Goal: Information Seeking & Learning: Learn about a topic

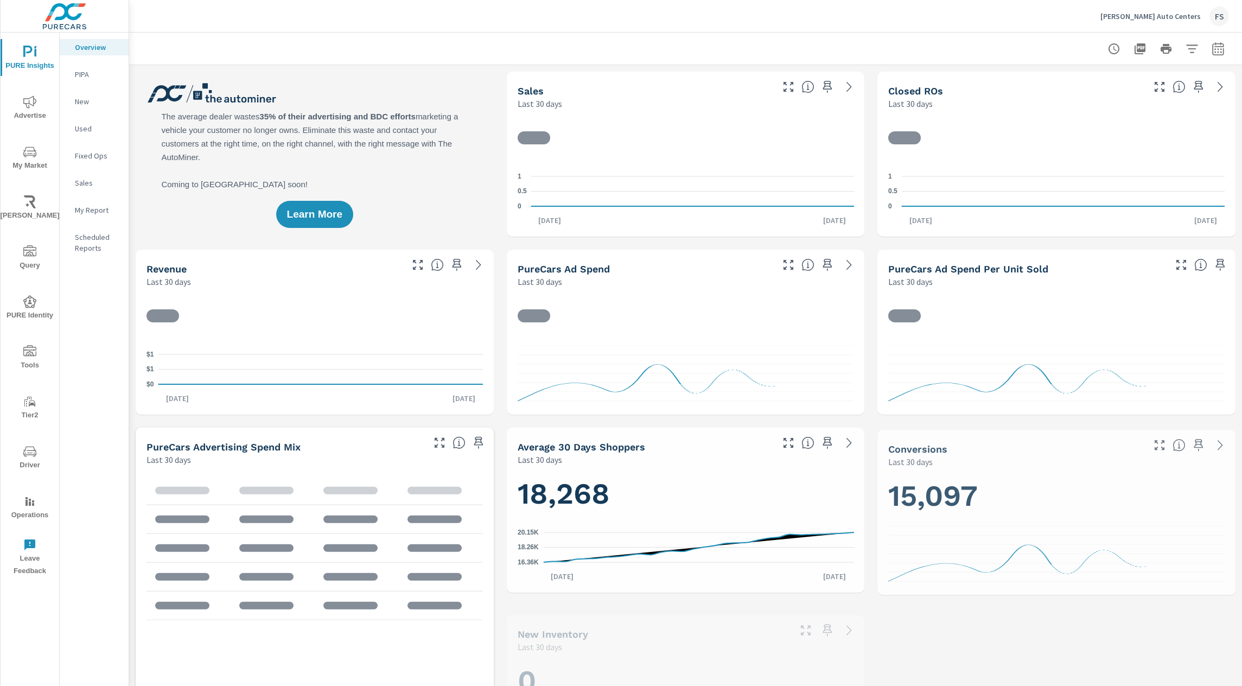
click at [79, 186] on p "Sales" at bounding box center [97, 182] width 45 height 11
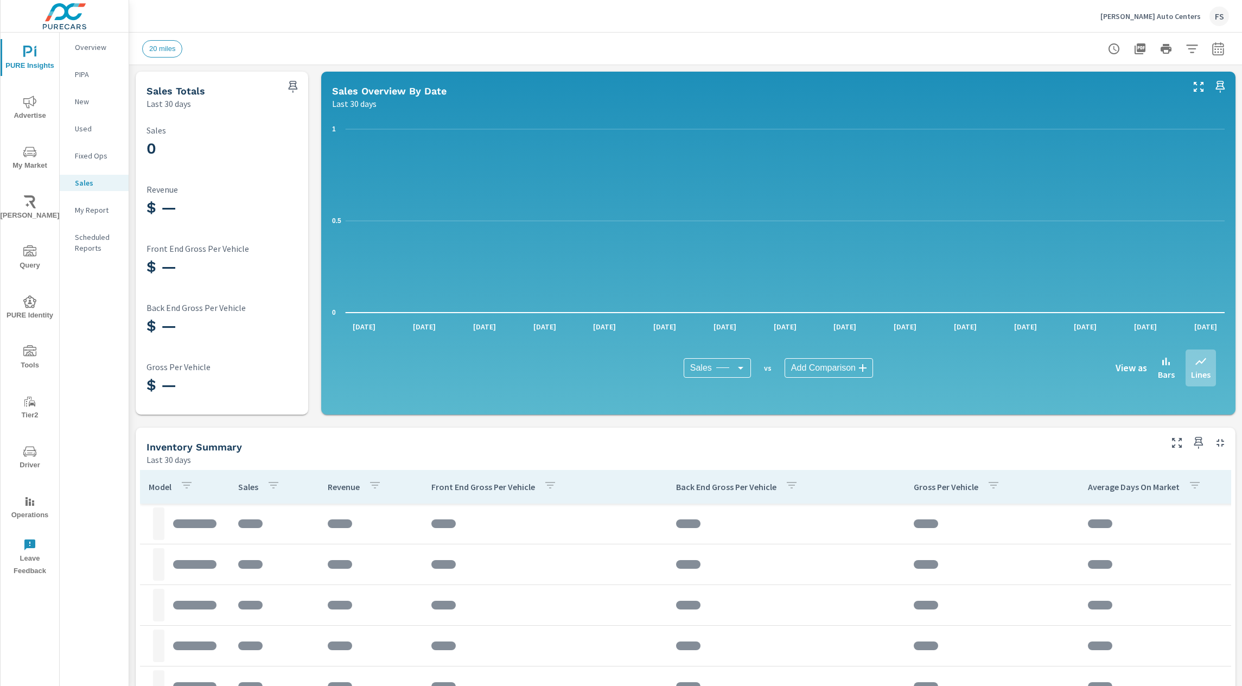
click at [473, 418] on div "Sales Totals Last 30 days 0 Sales $ — Revenue $ — Front End Gross Per Vehicle $…" at bounding box center [685, 510] width 1113 height 890
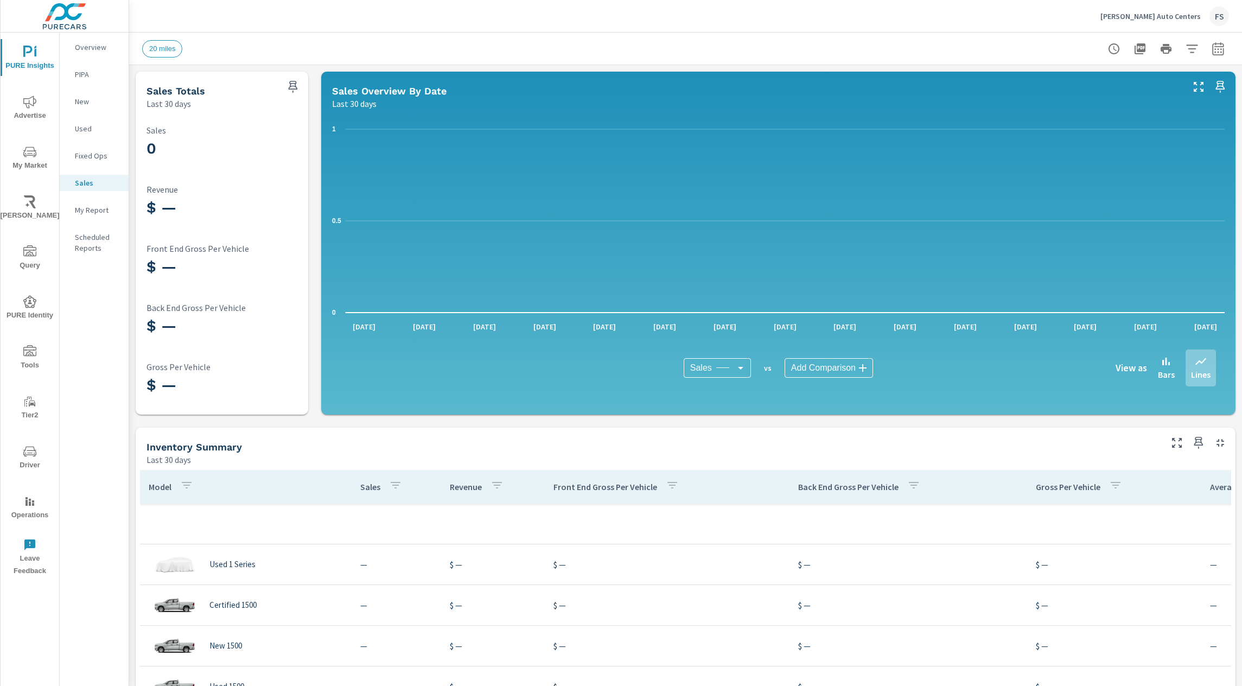
click at [496, 426] on div "Sales Totals Last 30 days 0 Sales $ — Revenue $ — Front End Gross Per Vehicle $…" at bounding box center [685, 510] width 1113 height 890
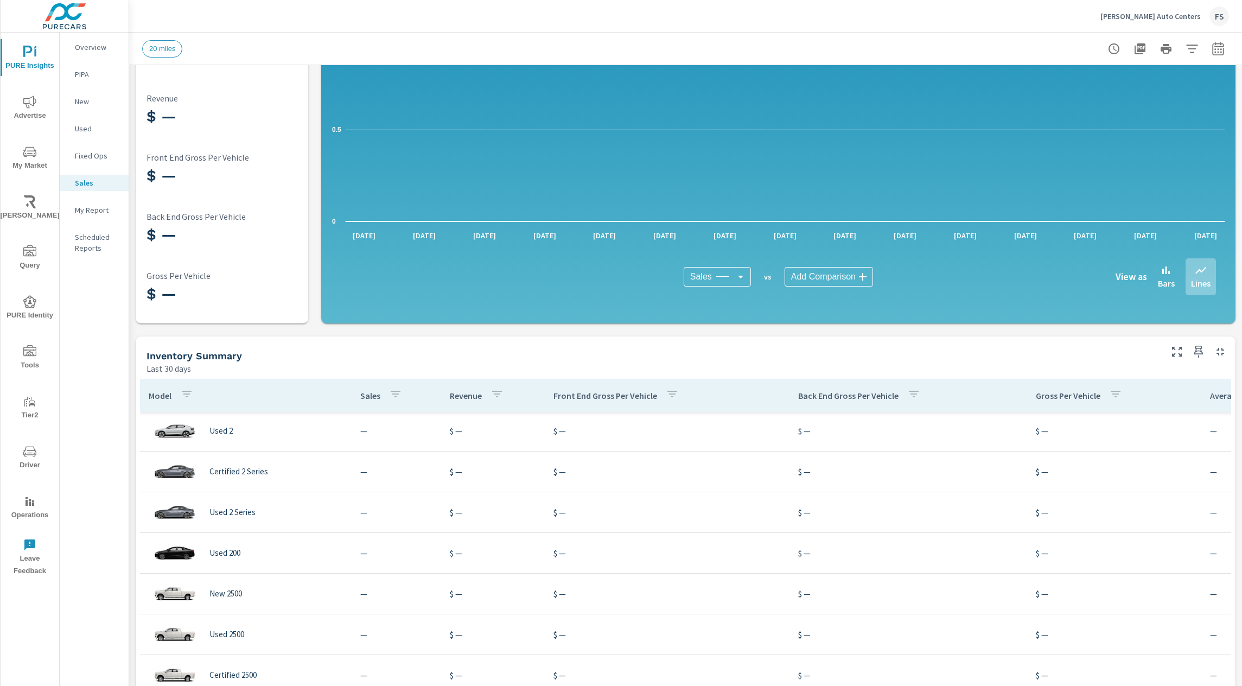
scroll to position [327, 0]
click at [568, 326] on div "Sales Totals Last 30 days 0 Sales $ — Revenue $ — Front End Gross Per Vehicle $…" at bounding box center [685, 419] width 1113 height 890
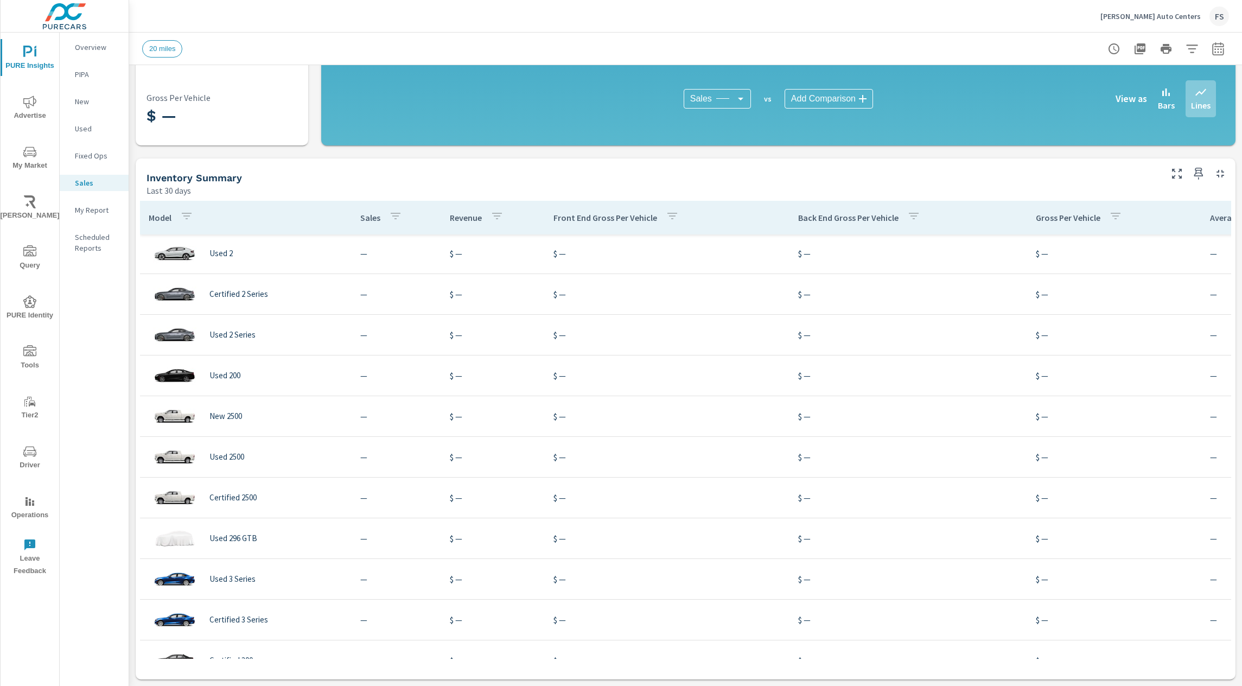
scroll to position [0, 0]
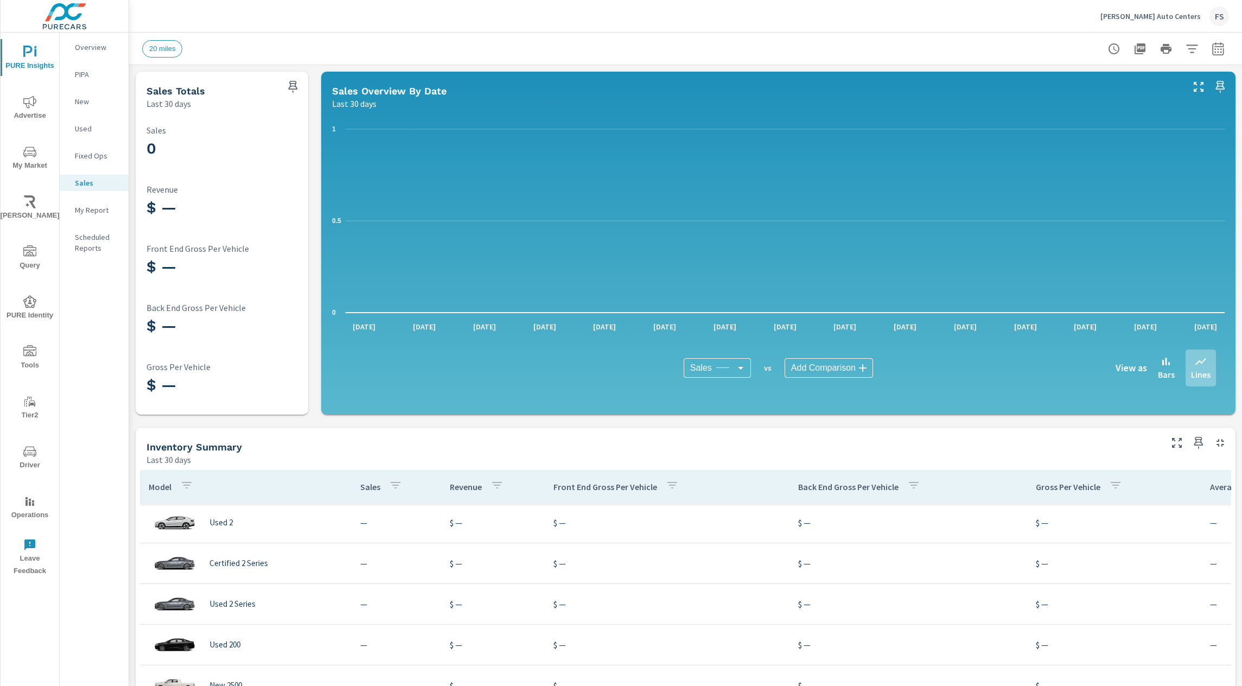
click at [426, 34] on div "20 miles" at bounding box center [685, 49] width 1087 height 32
click at [1193, 47] on icon "button" at bounding box center [1192, 48] width 13 height 13
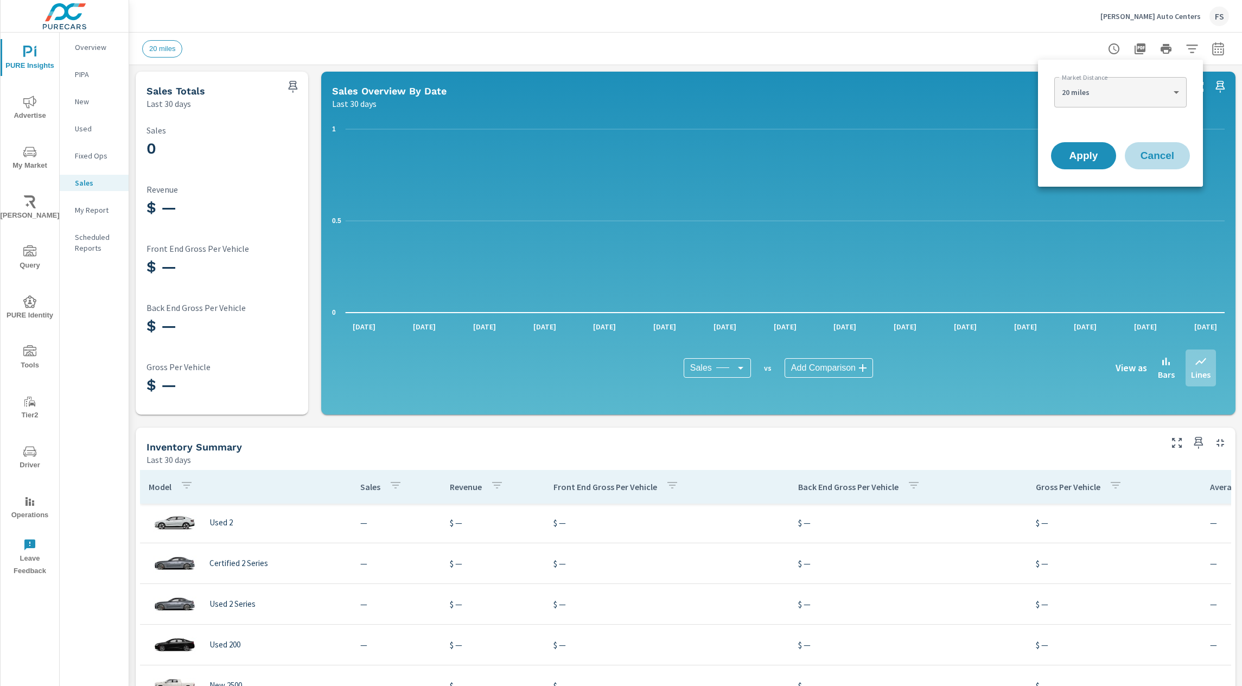
click at [1161, 158] on span "Cancel" at bounding box center [1157, 156] width 43 height 10
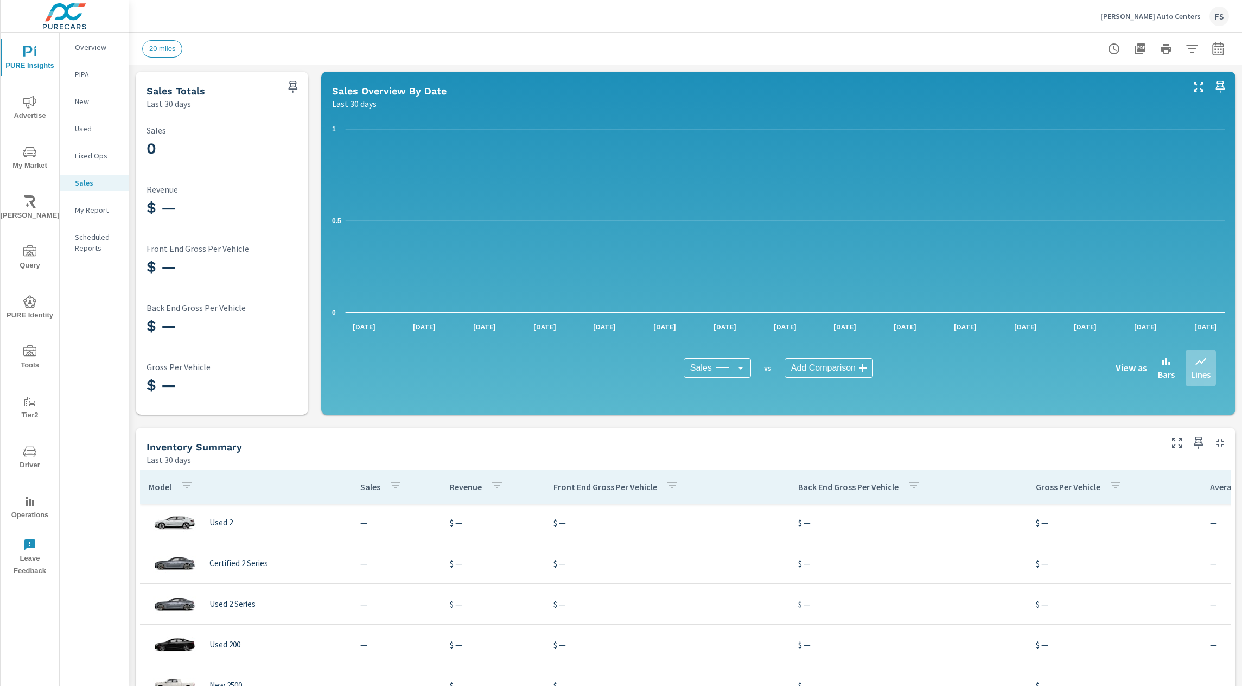
click at [950, 13] on div "[PERSON_NAME] Auto Centers FS" at bounding box center [685, 16] width 1087 height 32
click at [733, 422] on div "Sales Totals Last 30 days 0 Sales $ — Revenue $ — Front End Gross Per Vehicle $…" at bounding box center [685, 510] width 1113 height 890
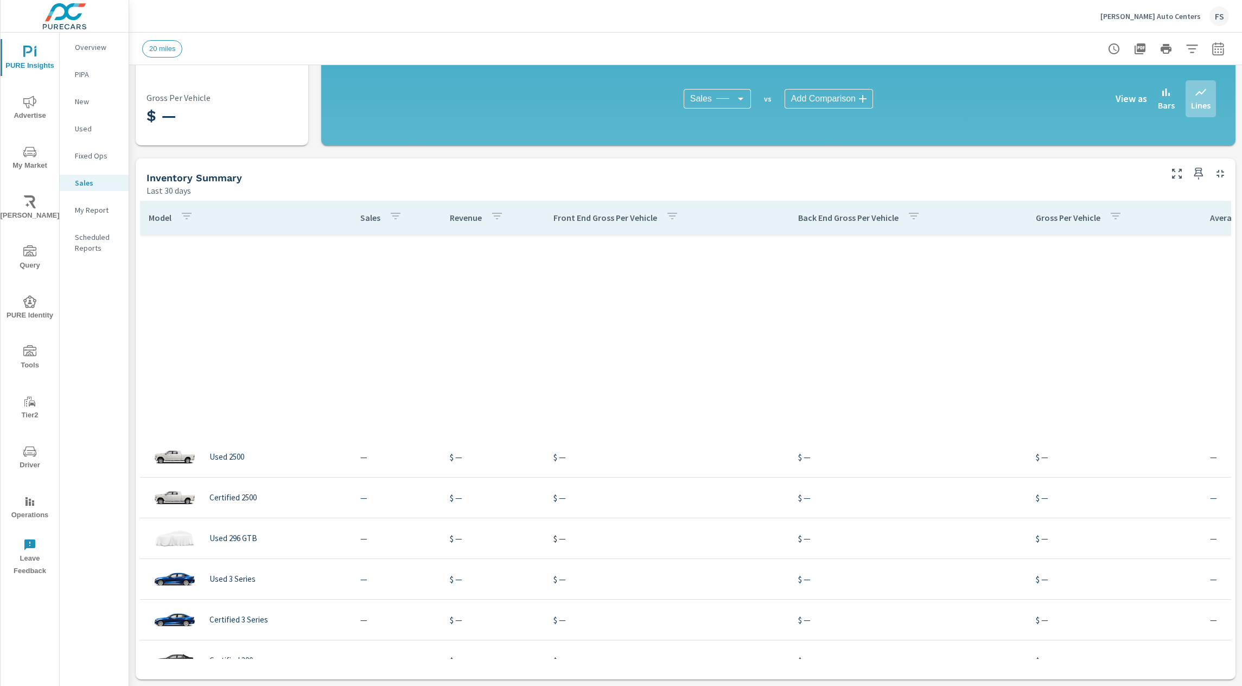
scroll to position [752, 0]
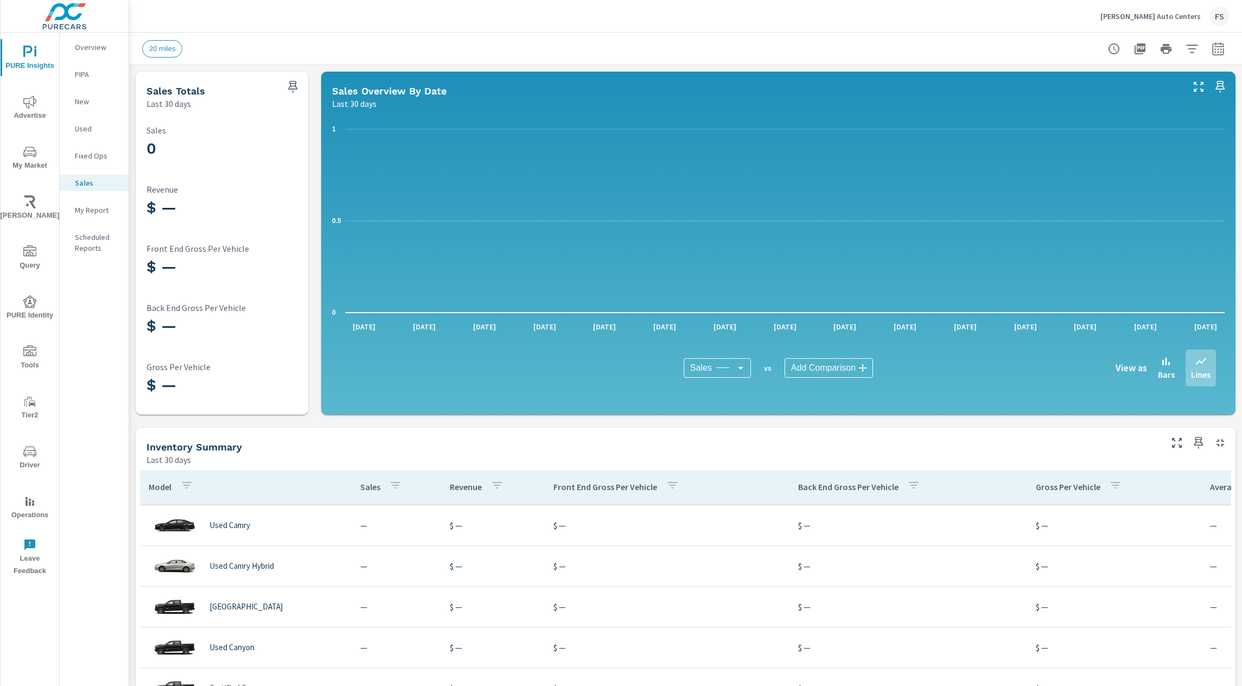
click at [312, 404] on div "Sales Totals Last 30 days 0 Sales $ — Revenue $ — Front End Gross Per Vehicle $…" at bounding box center [685, 510] width 1113 height 890
click at [231, 55] on div "20 miles" at bounding box center [609, 48] width 935 height 17
click at [32, 148] on icon "nav menu" at bounding box center [29, 151] width 13 height 13
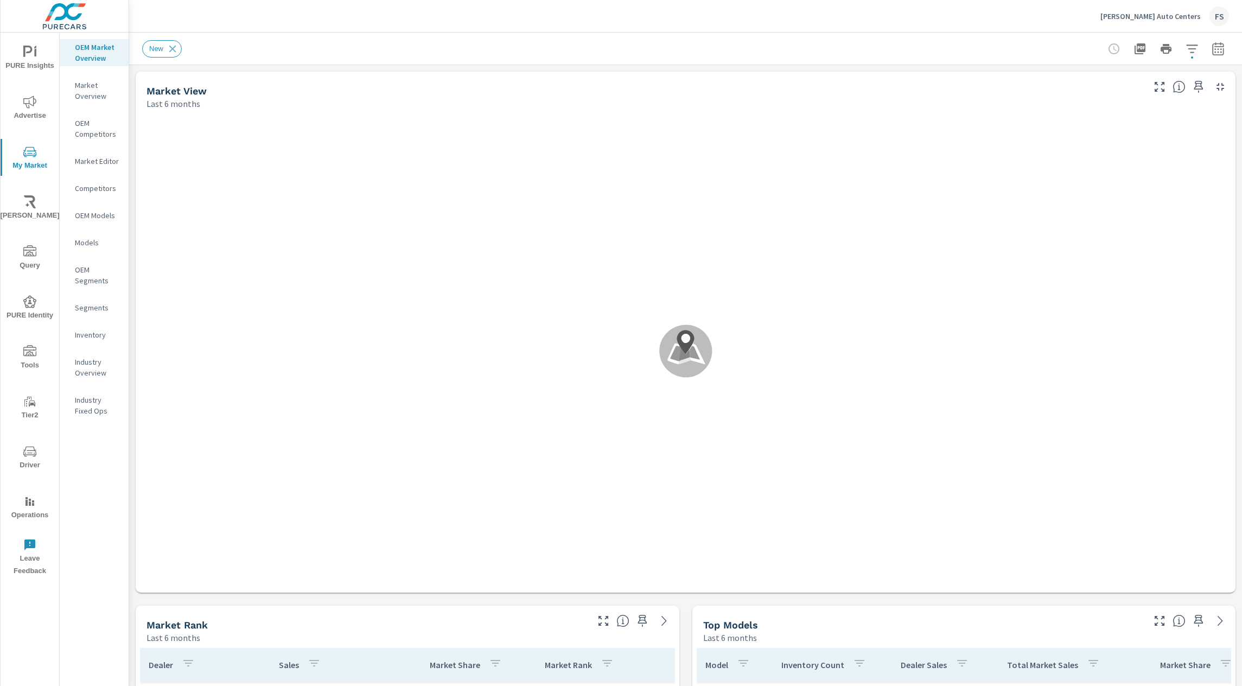
scroll to position [240, 0]
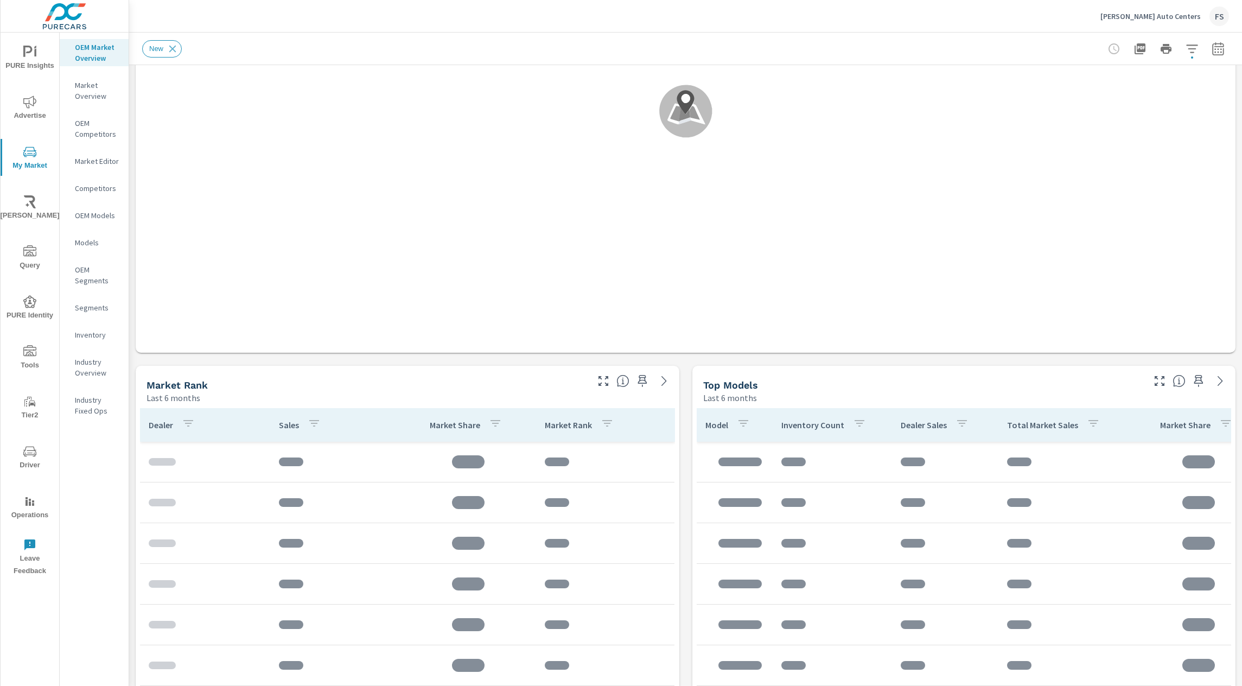
click at [685, 379] on div "Market View Last 6 months .map-bw_svg__st2{fill:#fdfefe}.map-bw_svg__st4{fill:#…" at bounding box center [685, 537] width 1113 height 1424
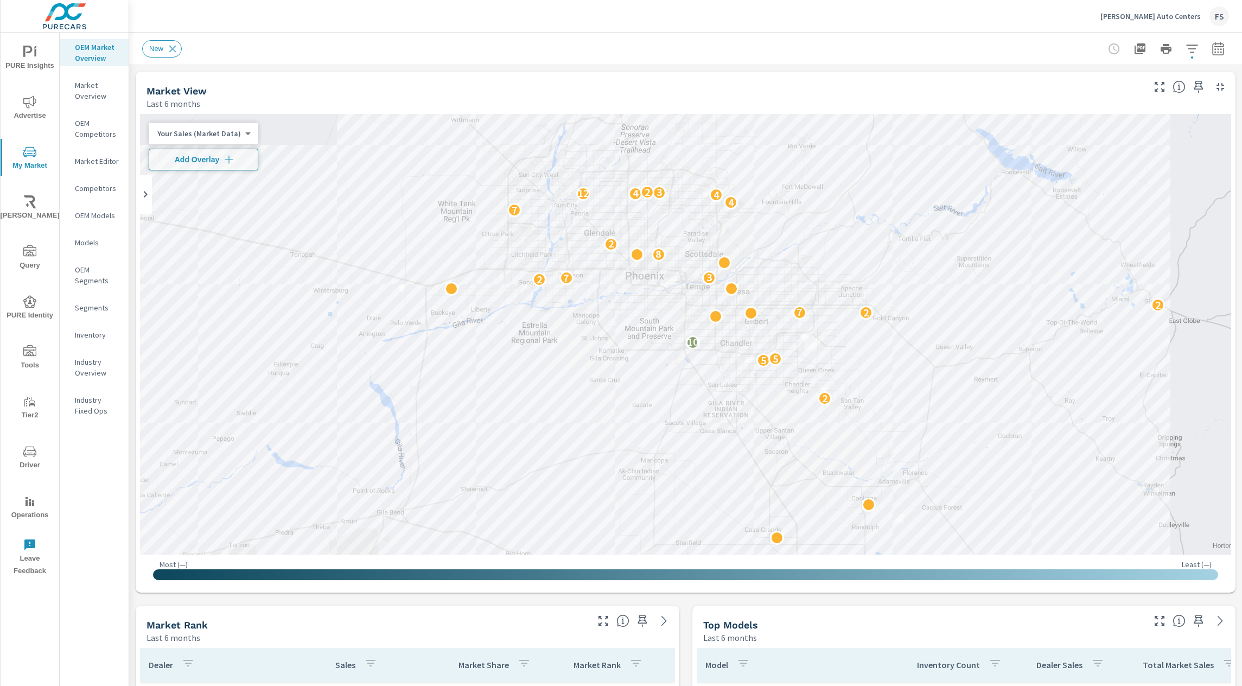
click at [679, 44] on div "New" at bounding box center [609, 48] width 935 height 17
